Goal: Register for event/course

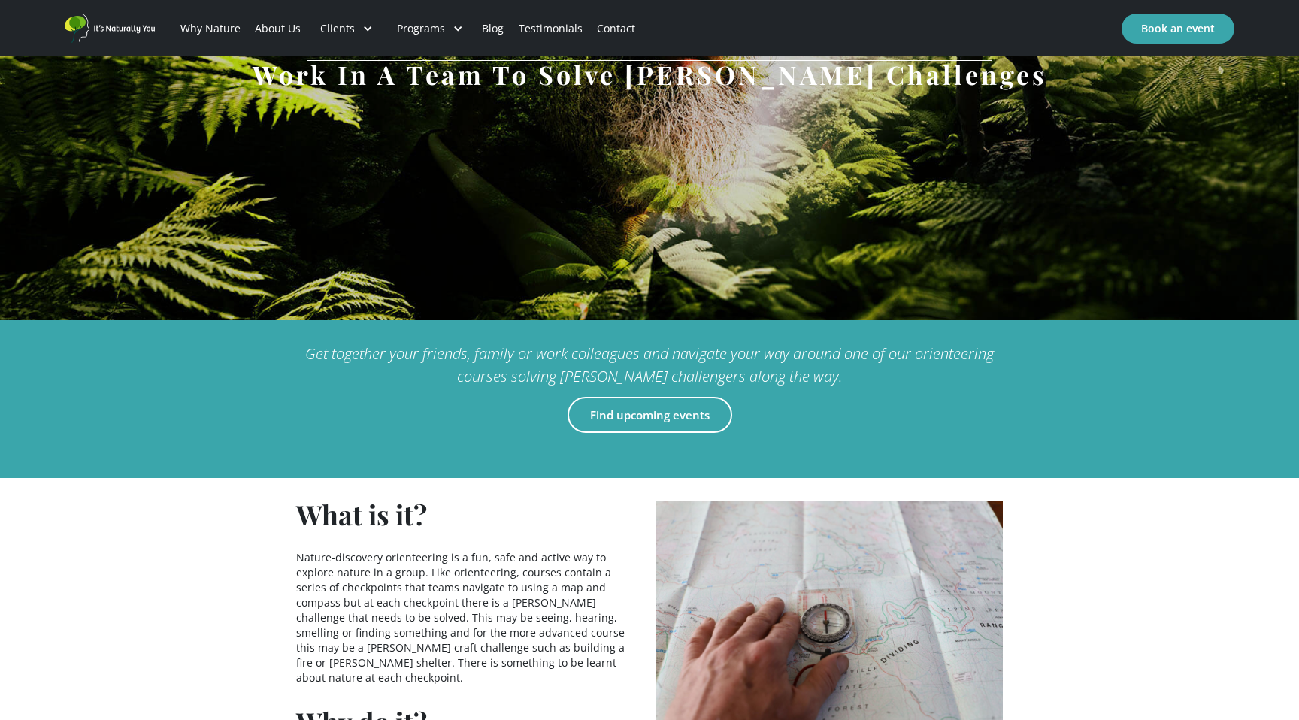
scroll to position [345, 0]
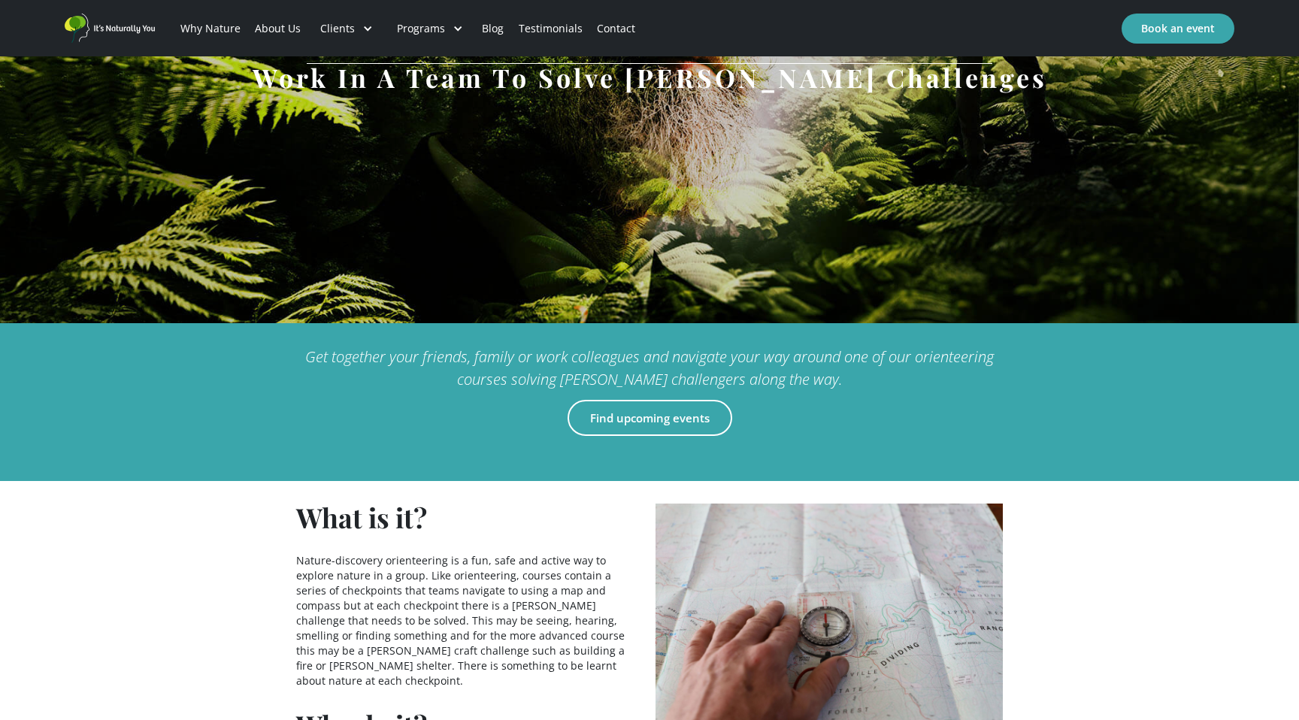
click at [635, 417] on link "Find upcoming events" at bounding box center [650, 418] width 165 height 36
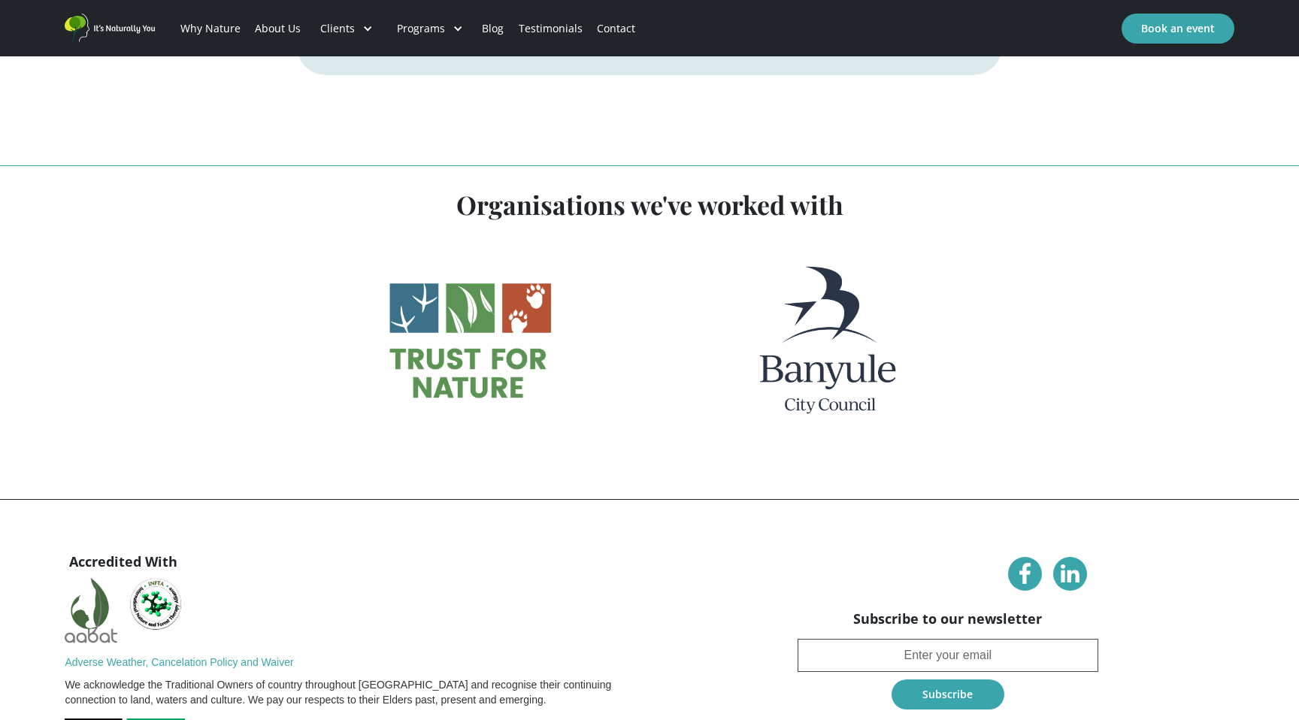
scroll to position [3322, 0]
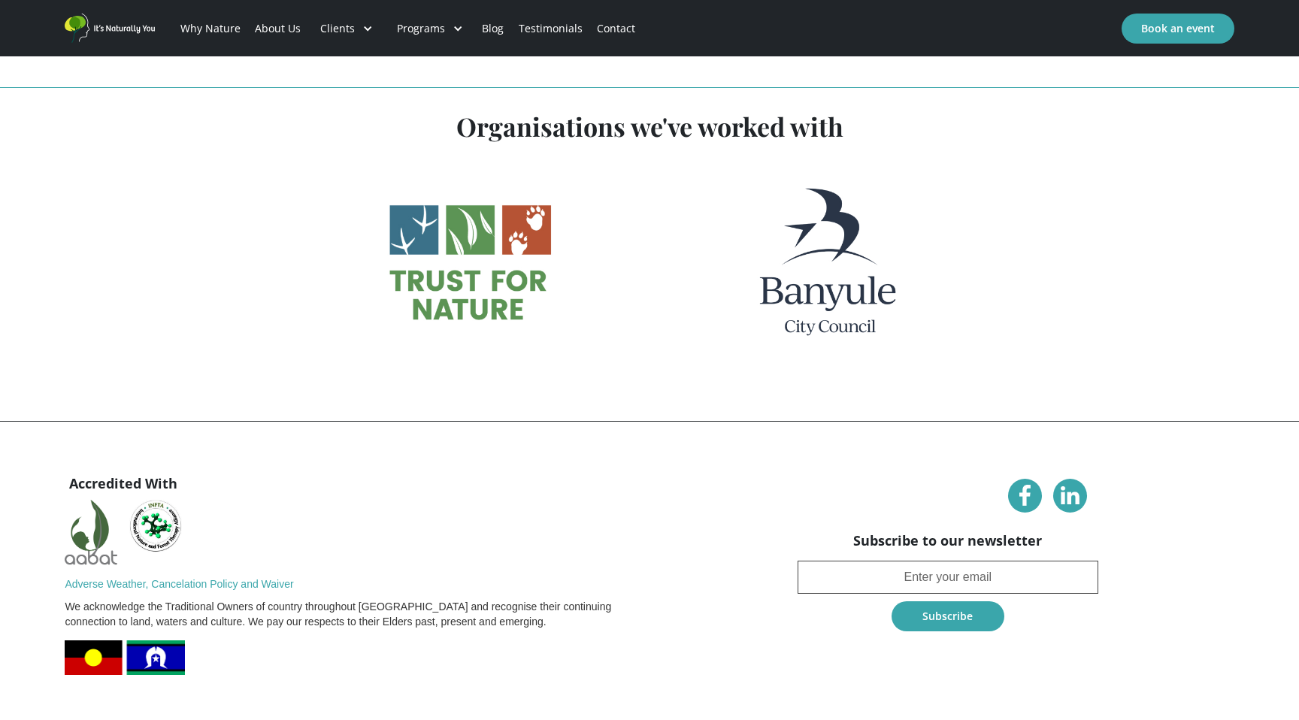
click at [1008, 479] on link at bounding box center [1025, 496] width 34 height 34
